Goal: Information Seeking & Learning: Find contact information

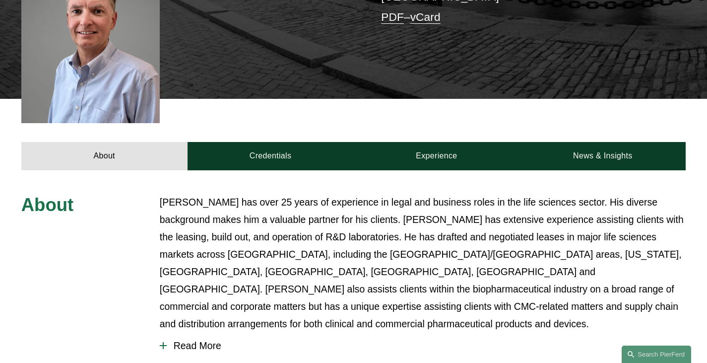
scroll to position [303, 0]
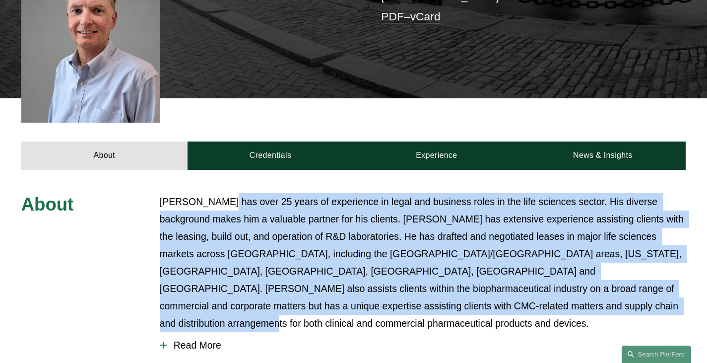
drag, startPoint x: 220, startPoint y: 193, endPoint x: 575, endPoint y: 285, distance: 367.1
click at [575, 285] on p "[PERSON_NAME] has over 25 years of experience in legal and business roles in th…" at bounding box center [423, 262] width 526 height 139
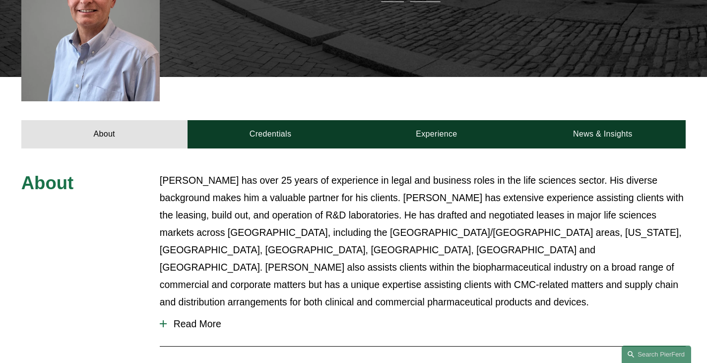
scroll to position [325, 0]
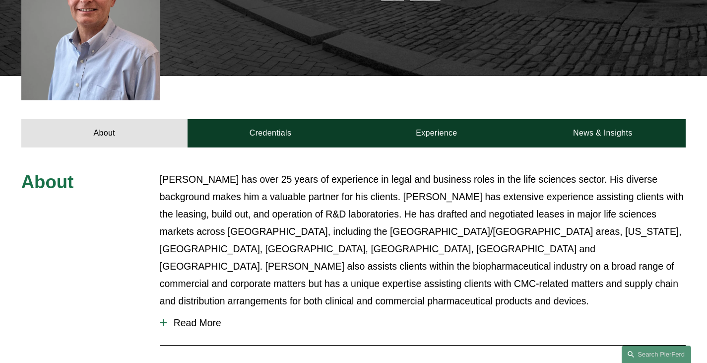
click at [198, 317] on span "Read More" at bounding box center [426, 322] width 519 height 11
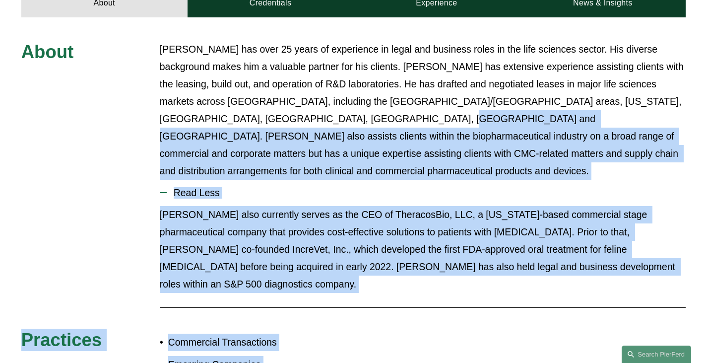
scroll to position [516, 0]
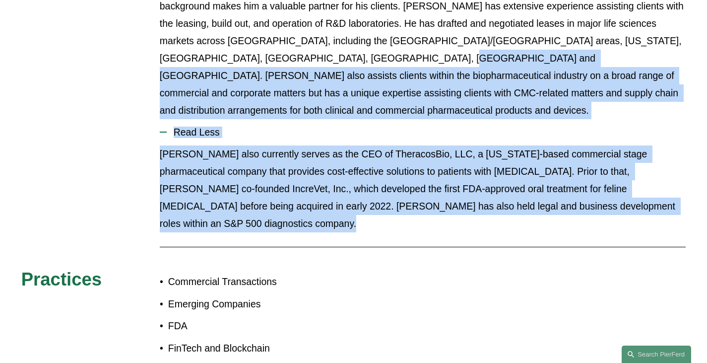
drag, startPoint x: 291, startPoint y: 170, endPoint x: 607, endPoint y: 207, distance: 318.3
click at [607, 207] on div "About [PERSON_NAME] has over 25 years of experience in legal and business roles…" at bounding box center [353, 216] width 707 height 473
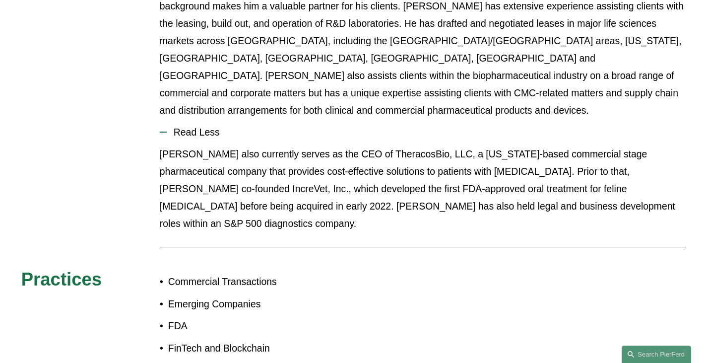
click at [607, 242] on div at bounding box center [423, 247] width 526 height 10
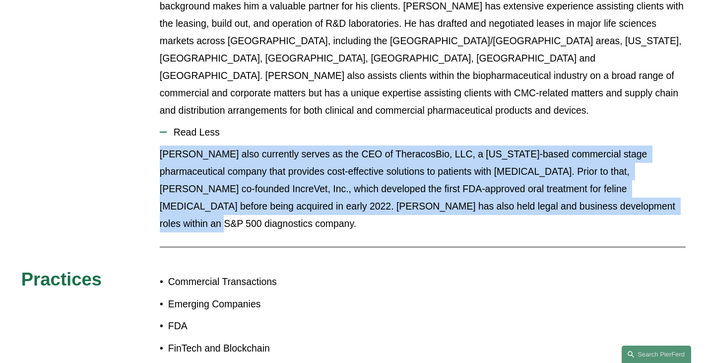
drag, startPoint x: 549, startPoint y: 185, endPoint x: 563, endPoint y: 115, distance: 71.3
click at [563, 119] on li "Read Less [PERSON_NAME] also currently serves as the CEO of TheracosBio, LLC, a…" at bounding box center [423, 179] width 526 height 121
click at [563, 119] on button "Read Less" at bounding box center [423, 132] width 526 height 26
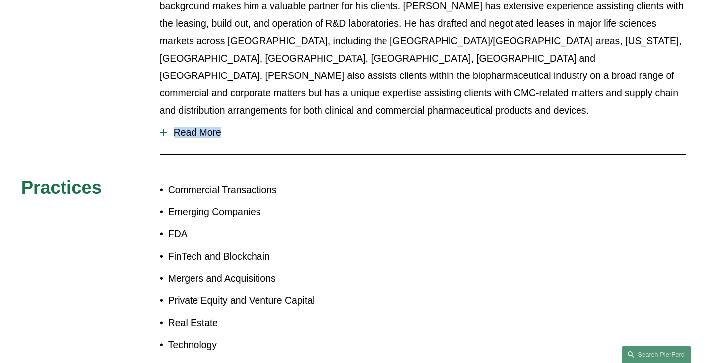
click at [563, 119] on button "Read More" at bounding box center [423, 132] width 526 height 26
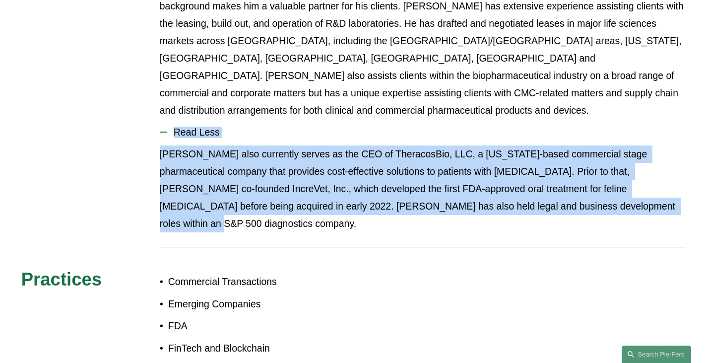
click at [587, 164] on p "[PERSON_NAME] also currently serves as the CEO of TheracosBio, LLC, a [US_STATE…" at bounding box center [423, 188] width 526 height 87
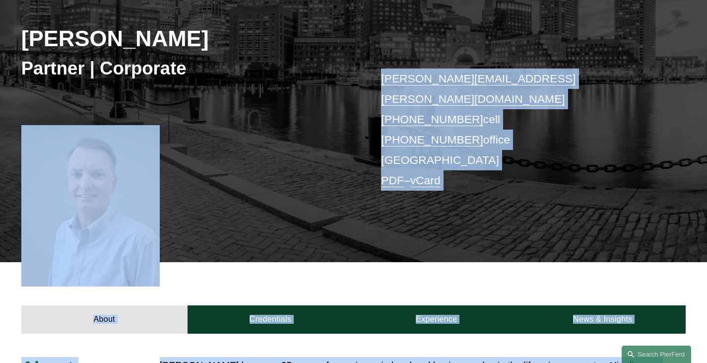
scroll to position [0, 0]
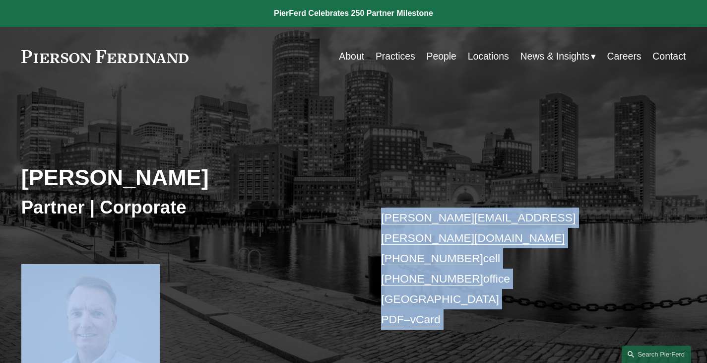
drag, startPoint x: 586, startPoint y: 190, endPoint x: 534, endPoint y: 119, distance: 88.4
